Goal: Navigation & Orientation: Find specific page/section

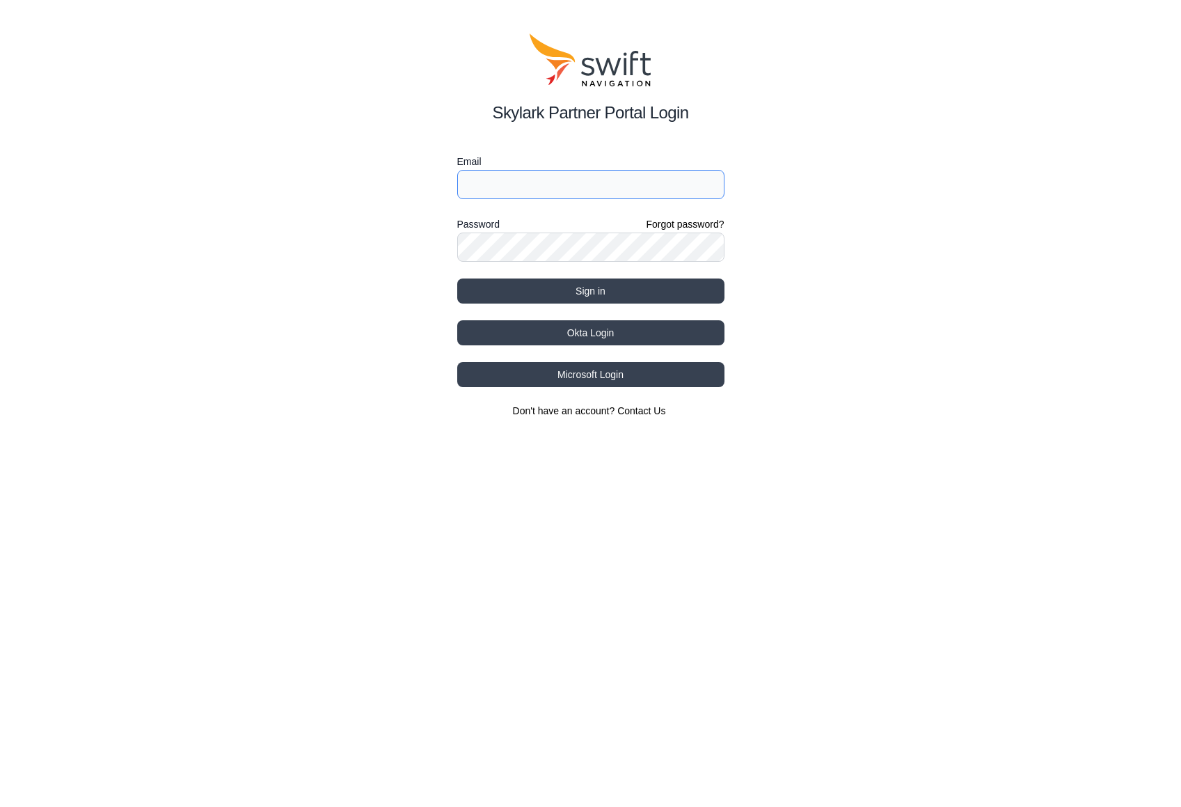
click at [574, 190] on input "Email" at bounding box center [590, 184] width 267 height 29
type input "[EMAIL_ADDRESS][DATE][DOMAIN_NAME]"
click at [564, 272] on form "Email [EMAIL_ADDRESS][DATE][DOMAIN_NAME] Password Forgot password? Sign in" at bounding box center [590, 228] width 267 height 150
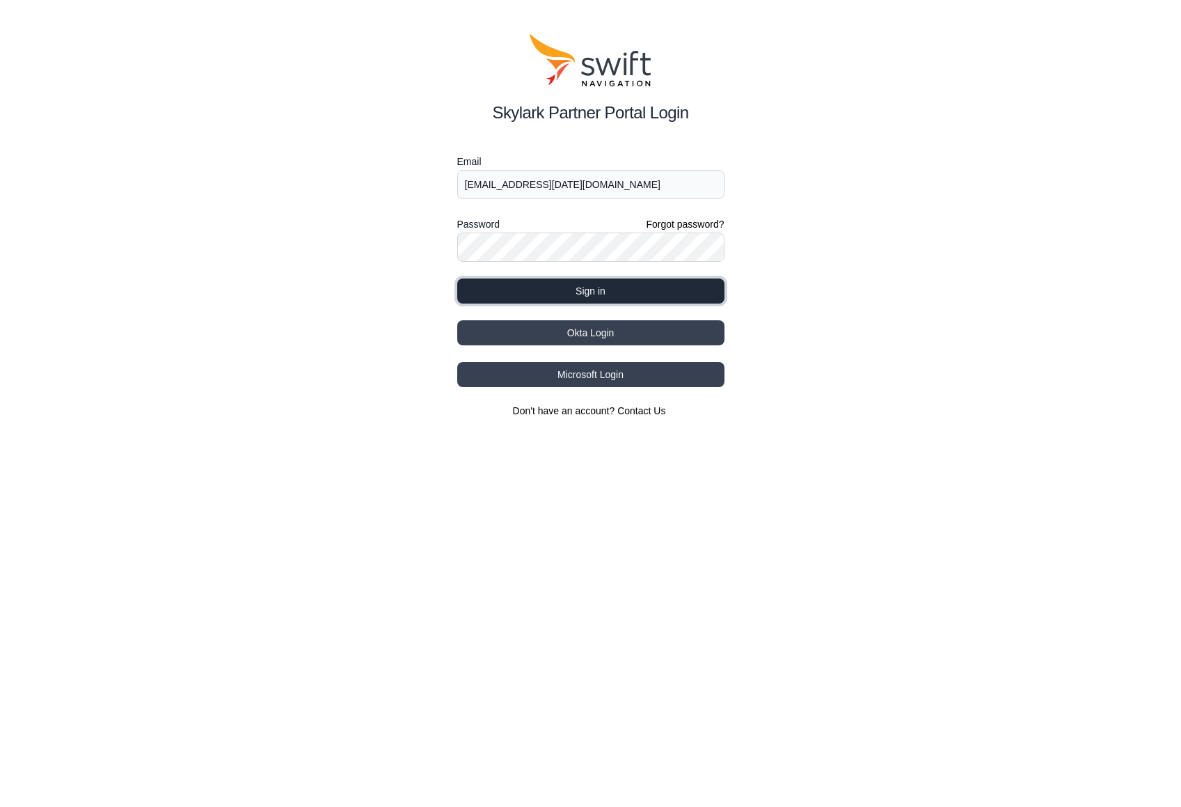
click at [569, 291] on button "Sign in" at bounding box center [590, 290] width 267 height 25
select select
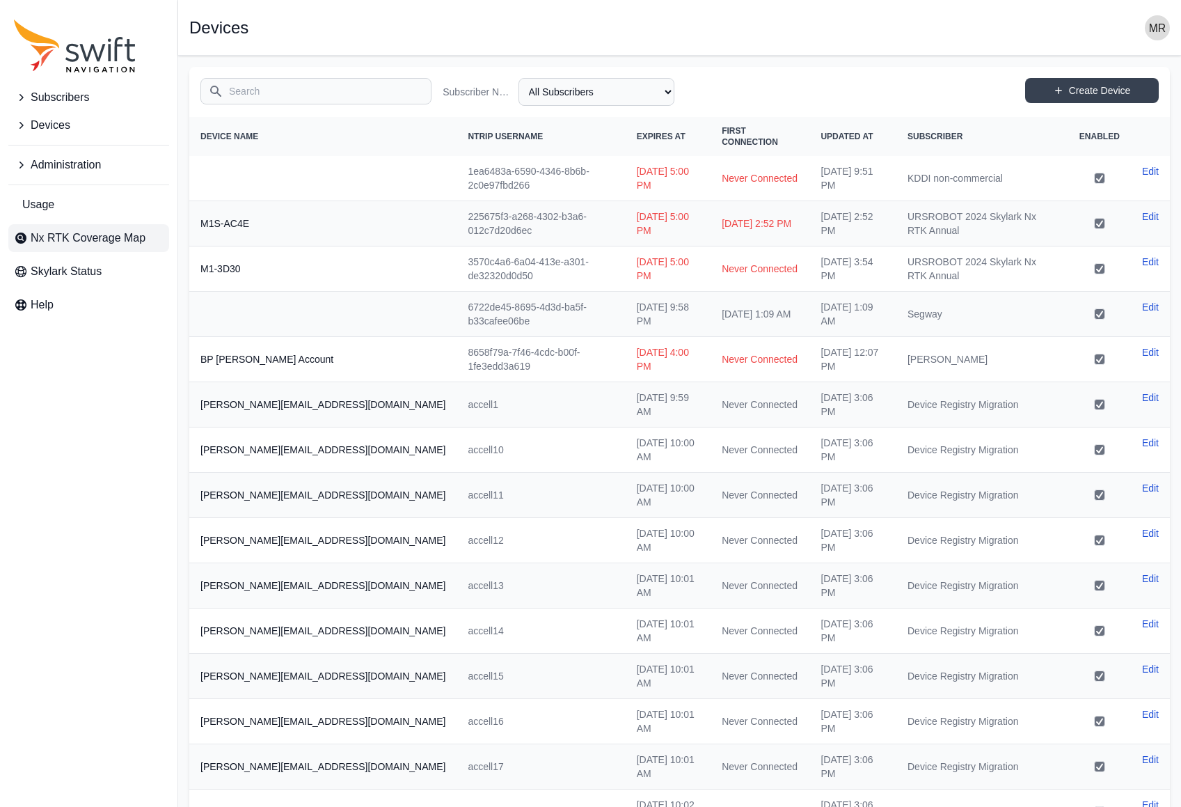
click at [42, 244] on span "Nx RTK Coverage Map" at bounding box center [88, 238] width 115 height 17
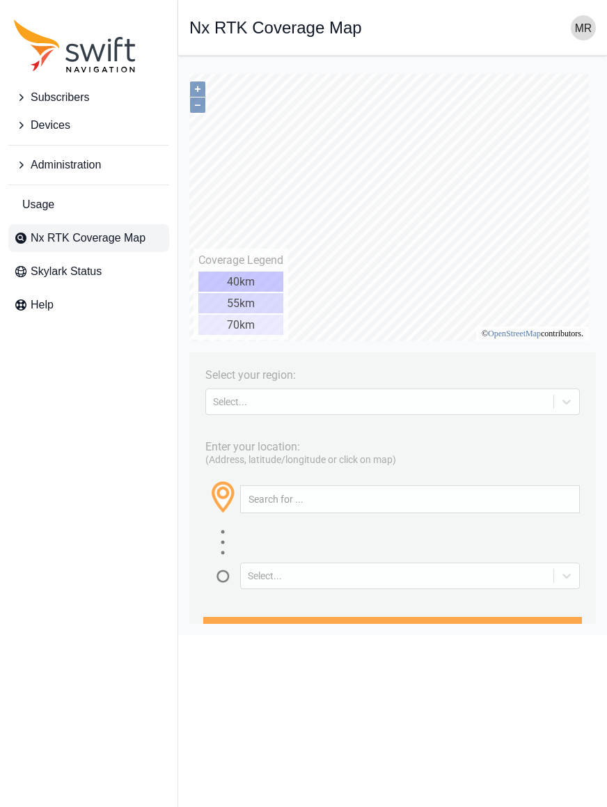
click at [559, 377] on div "Select your region: Select..." at bounding box center [392, 388] width 393 height 58
